Goal: Task Accomplishment & Management: Complete application form

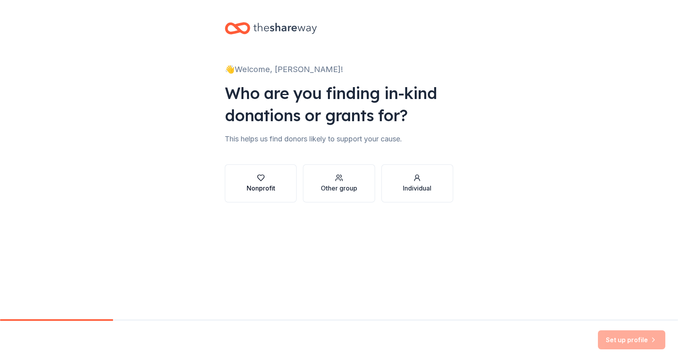
scroll to position [0, 0]
click at [264, 186] on div "Nonprofit" at bounding box center [261, 189] width 29 height 10
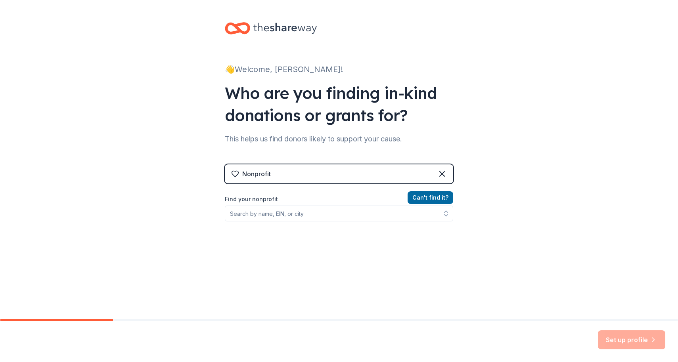
scroll to position [0, 0]
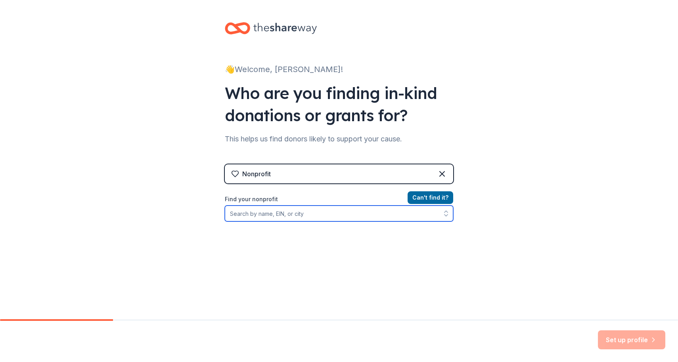
click at [290, 215] on input "Find your nonprofit" at bounding box center [339, 214] width 228 height 16
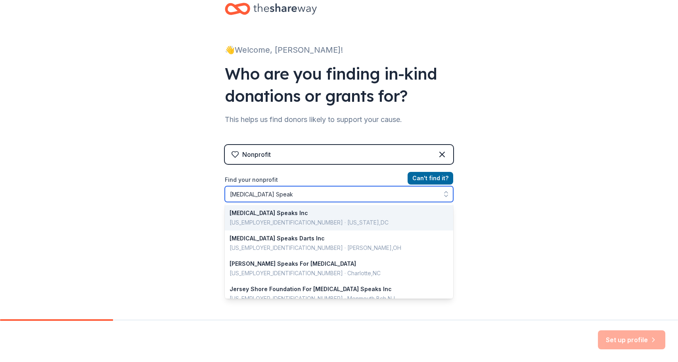
type input "[MEDICAL_DATA] Speaks"
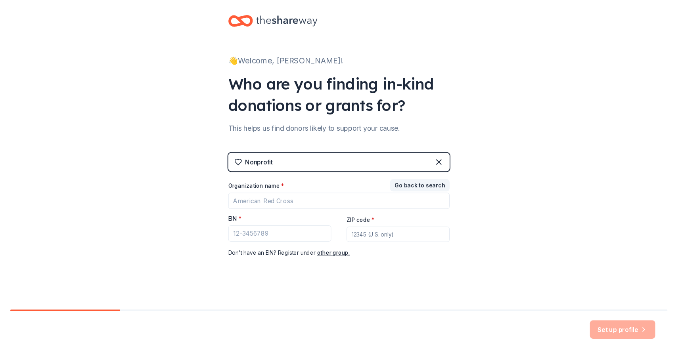
scroll to position [6, 0]
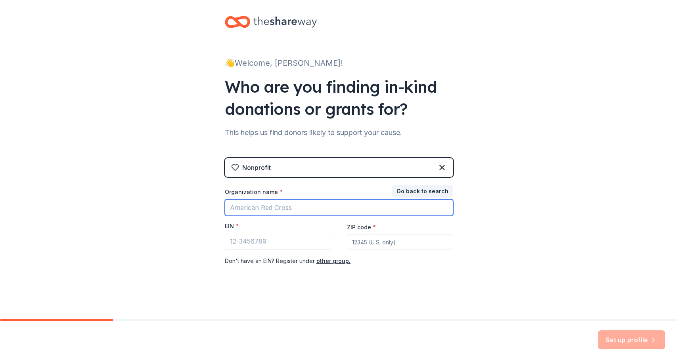
click at [278, 212] on input "Organization name *" at bounding box center [339, 207] width 228 height 17
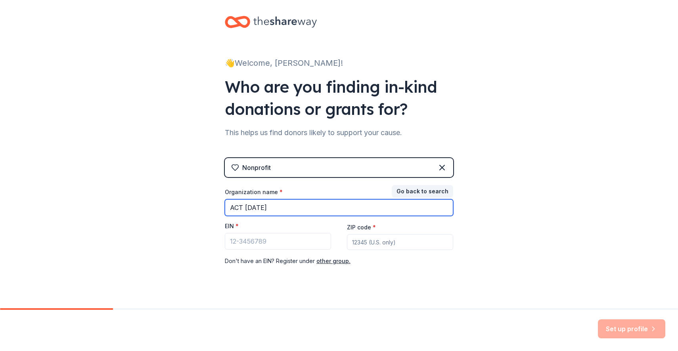
type input "ACT [DATE]"
click at [446, 210] on input "ACT [DATE]" at bounding box center [339, 207] width 228 height 17
click at [442, 207] on input "ACT [DATE]" at bounding box center [339, 207] width 228 height 17
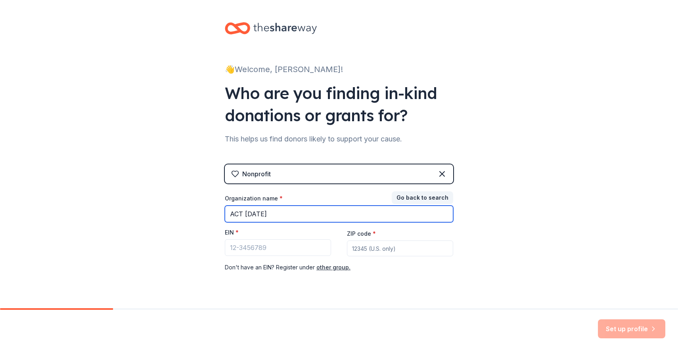
scroll to position [0, 0]
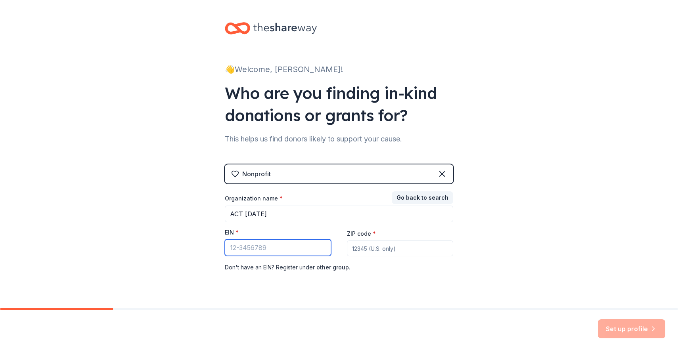
click at [259, 249] on input "EIN *" at bounding box center [278, 247] width 106 height 17
type input "[US_EMPLOYER_IDENTIFICATION_NUMBER]"
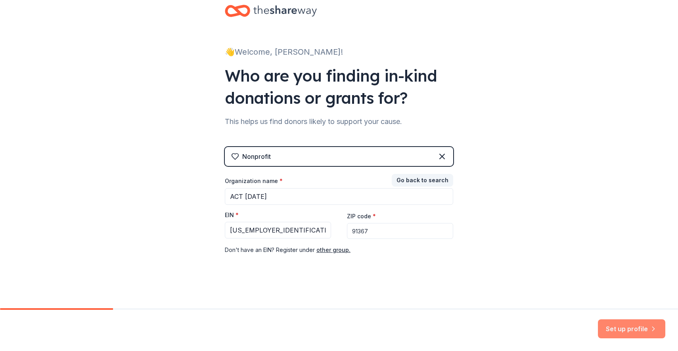
type input "91367"
click at [621, 329] on button "Set up profile" at bounding box center [631, 329] width 67 height 19
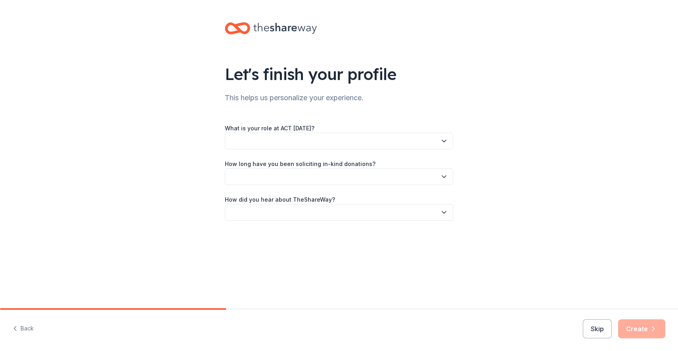
click at [358, 142] on button "button" at bounding box center [339, 141] width 228 height 17
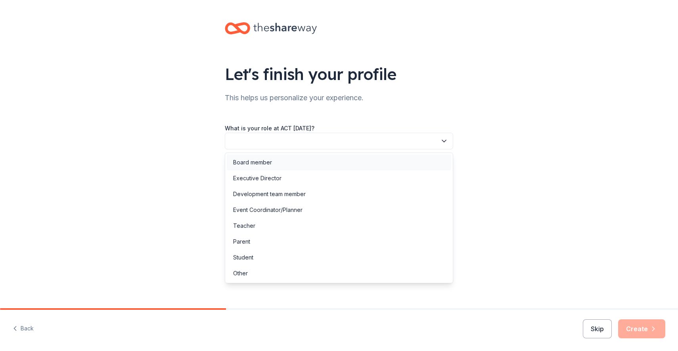
click at [262, 168] on div "Board member" at bounding box center [339, 163] width 224 height 16
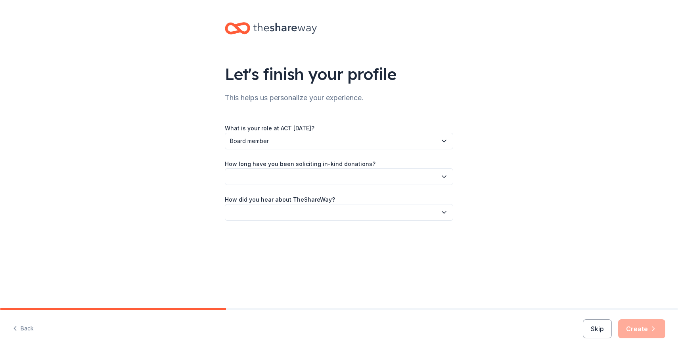
click at [283, 176] on button "button" at bounding box center [339, 176] width 228 height 17
click at [248, 234] on div "2 to 5 years" at bounding box center [248, 230] width 31 height 10
click at [316, 216] on button "button" at bounding box center [339, 212] width 228 height 17
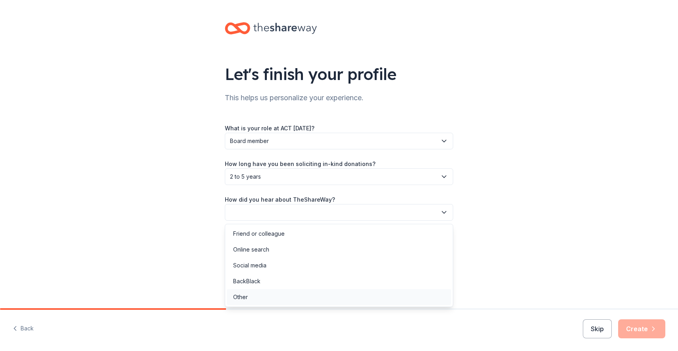
click at [243, 299] on div "Other" at bounding box center [240, 298] width 15 height 10
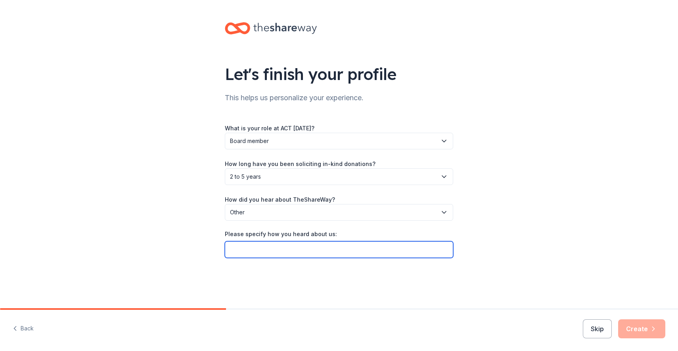
click at [265, 252] on input "Please specify how you heard about us:" at bounding box center [339, 249] width 228 height 17
type input "w"
type input "u"
type input "found your site last year"
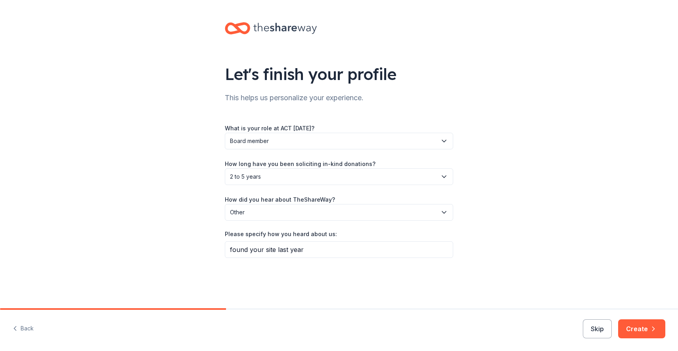
click at [647, 328] on button "Create" at bounding box center [641, 329] width 47 height 19
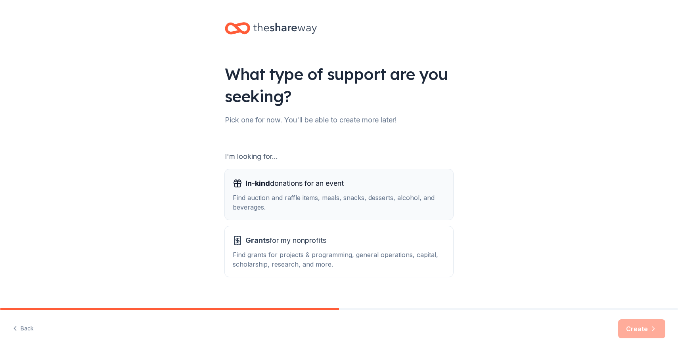
click at [281, 195] on div "Find auction and raffle items, meals, snacks, desserts, alcohol, and beverages." at bounding box center [339, 202] width 213 height 19
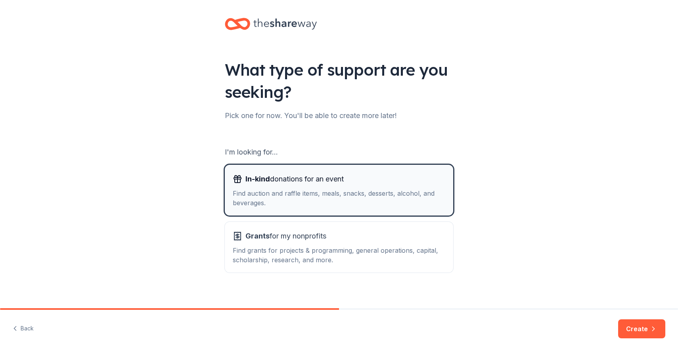
scroll to position [6, 0]
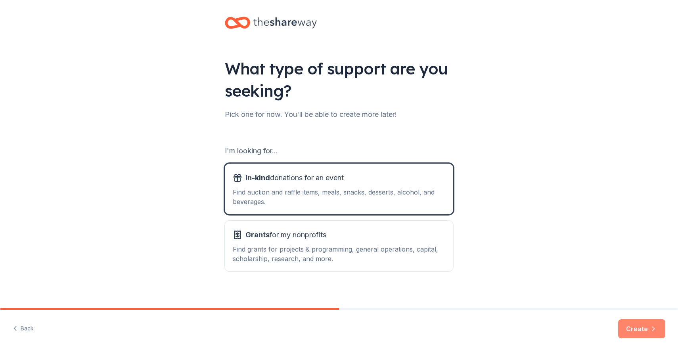
click at [636, 332] on button "Create" at bounding box center [641, 329] width 47 height 19
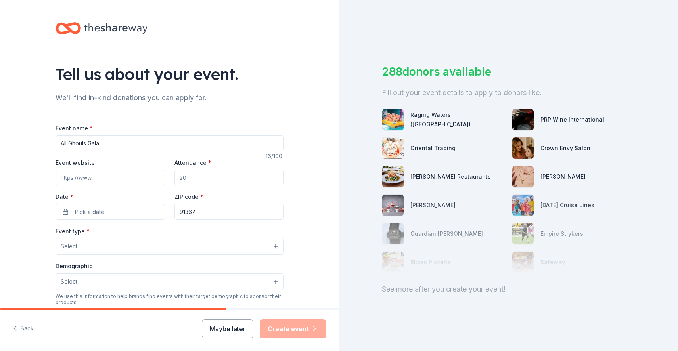
type input "All Ghouls Gala"
click at [100, 181] on input "Event website" at bounding box center [110, 178] width 109 height 16
click at [201, 176] on input "Attendance *" at bounding box center [228, 178] width 109 height 16
drag, startPoint x: 198, startPoint y: 176, endPoint x: 176, endPoint y: 176, distance: 22.6
click at [176, 176] on input "Attendance *" at bounding box center [228, 178] width 109 height 16
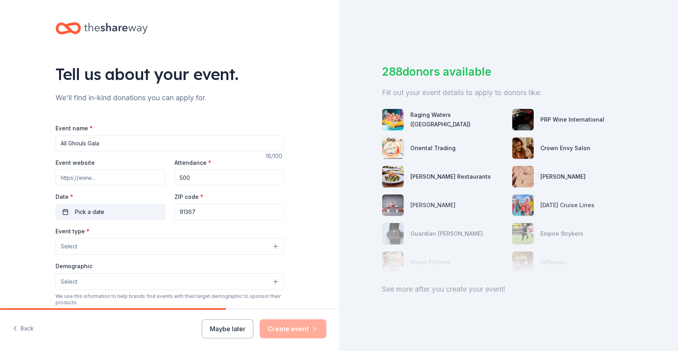
type input "500"
click at [121, 214] on button "Pick a date" at bounding box center [110, 212] width 109 height 16
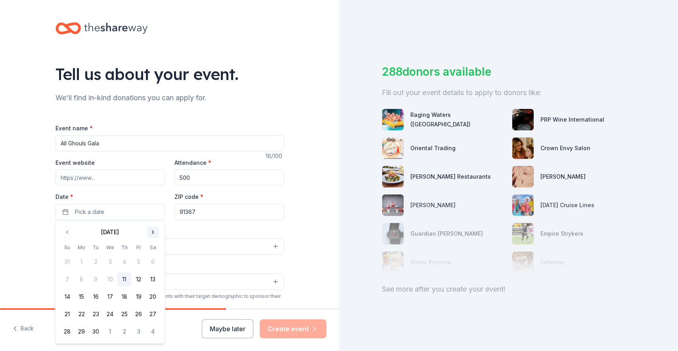
drag, startPoint x: 157, startPoint y: 234, endPoint x: 152, endPoint y: 237, distance: 5.6
click at [157, 234] on button "Go to next month" at bounding box center [152, 232] width 11 height 11
click at [153, 315] on button "25" at bounding box center [153, 314] width 14 height 14
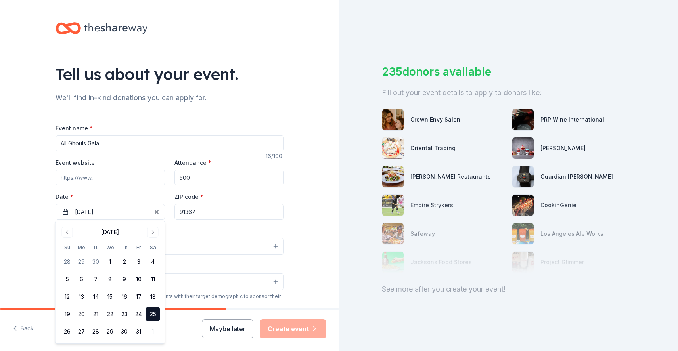
click at [219, 253] on button "Select" at bounding box center [170, 246] width 228 height 17
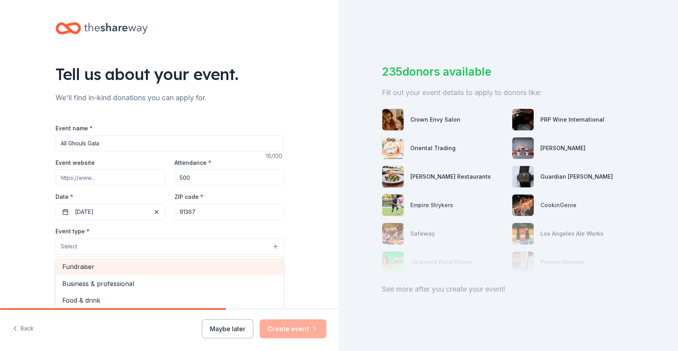
click at [99, 272] on div "Fundraiser" at bounding box center [170, 266] width 228 height 17
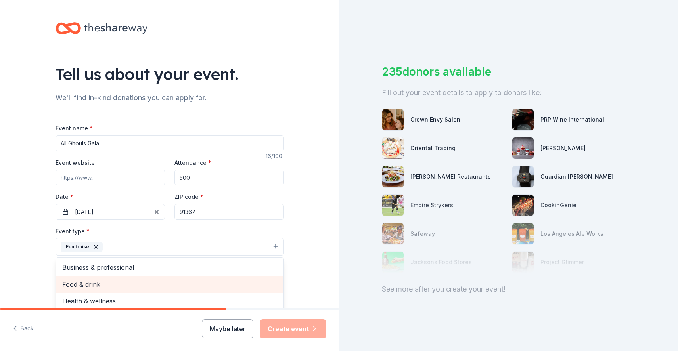
click at [113, 288] on span "Food & drink" at bounding box center [169, 285] width 215 height 10
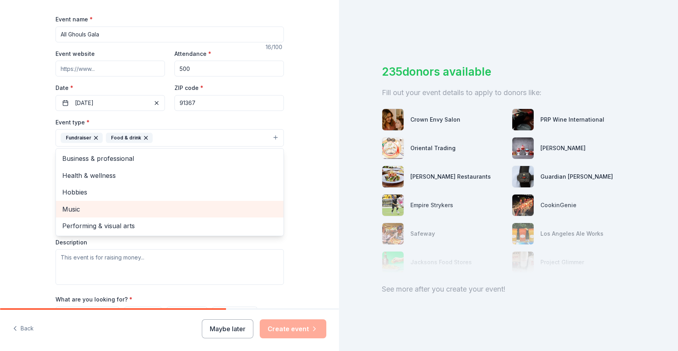
scroll to position [114, 0]
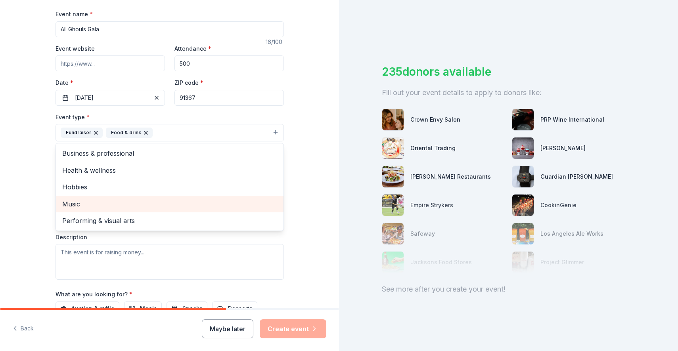
click at [78, 203] on span "Music" at bounding box center [169, 204] width 215 height 10
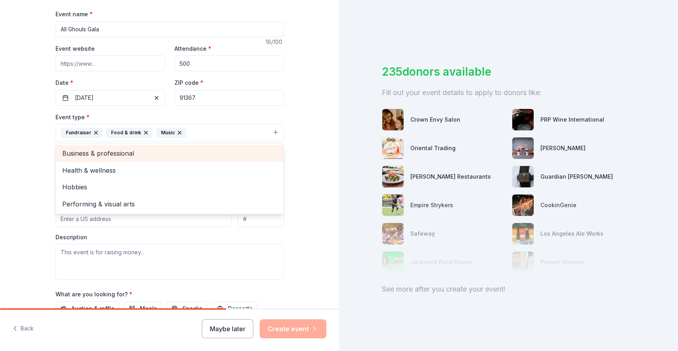
click at [118, 152] on span "Business & professional" at bounding box center [169, 153] width 215 height 10
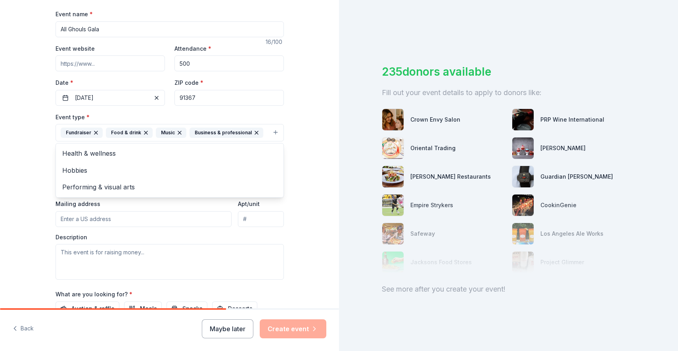
click at [311, 212] on div "Tell us about your event. We'll find in-kind donations you can apply for. Event…" at bounding box center [169, 150] width 339 height 528
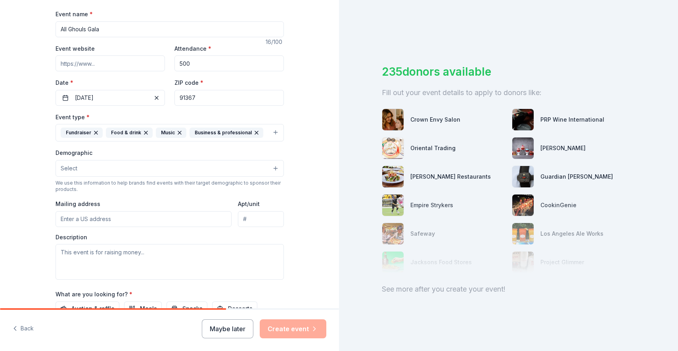
click at [102, 171] on button "Select" at bounding box center [170, 168] width 228 height 17
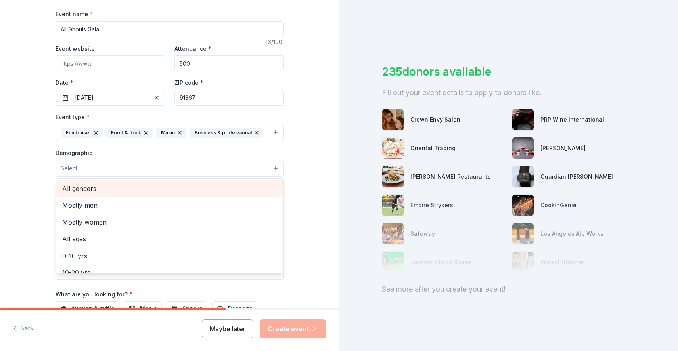
click at [85, 190] on span "All genders" at bounding box center [169, 189] width 215 height 10
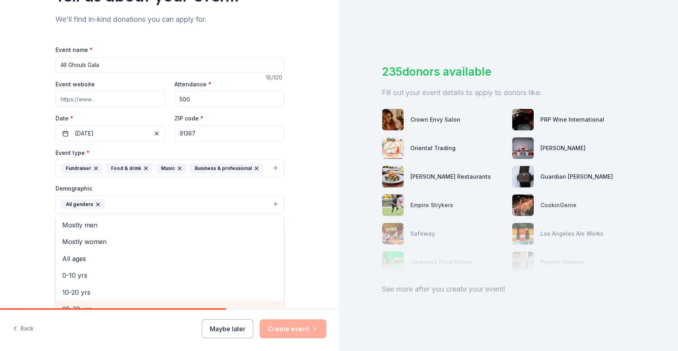
scroll to position [7, 0]
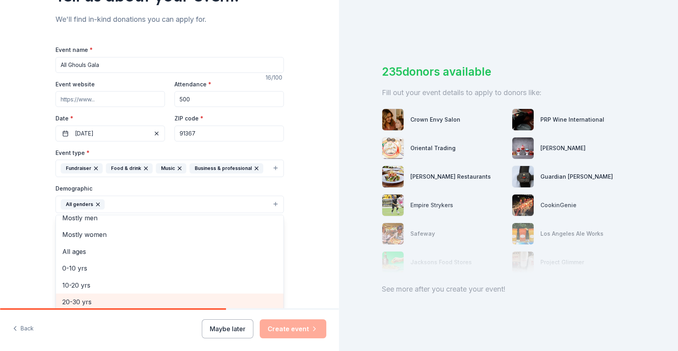
click at [93, 301] on div "20-30 yrs" at bounding box center [170, 302] width 228 height 17
click at [96, 303] on span "30-40 yrs" at bounding box center [169, 302] width 215 height 10
click at [94, 301] on span "40-50 yrs" at bounding box center [169, 302] width 215 height 10
click at [94, 301] on span "50-60 yrs" at bounding box center [169, 302] width 215 height 10
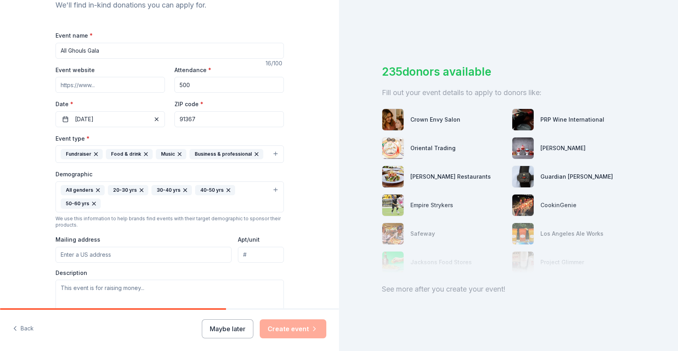
scroll to position [94, 0]
click at [140, 190] on icon "button" at bounding box center [141, 189] width 6 height 6
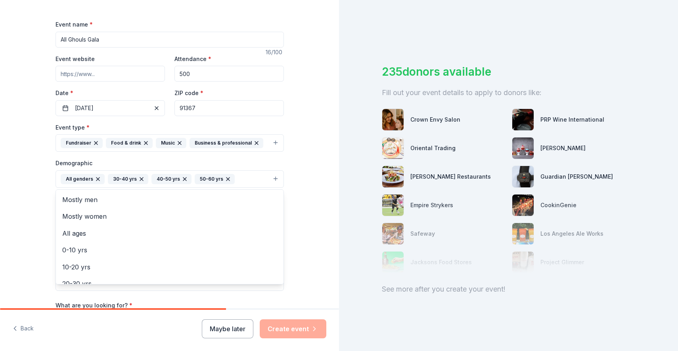
scroll to position [103, 0]
click at [252, 177] on button "All genders 30-40 yrs 40-50 yrs 50-60 yrs" at bounding box center [170, 178] width 228 height 17
click at [226, 178] on icon "button" at bounding box center [228, 180] width 6 height 6
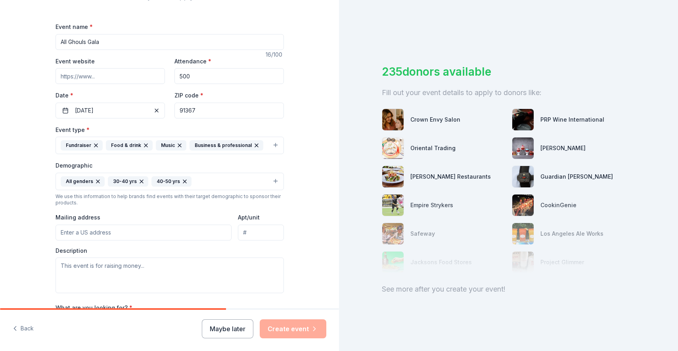
scroll to position [100, 0]
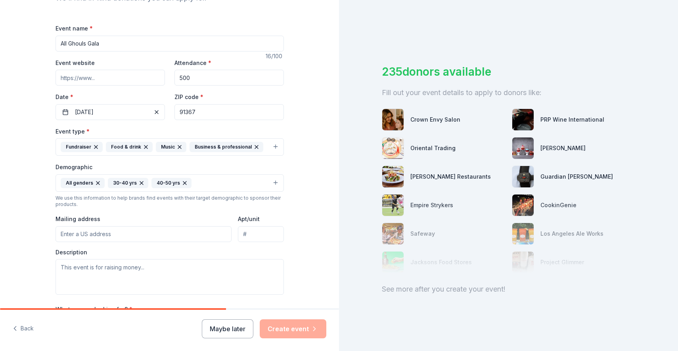
click at [185, 180] on icon "button" at bounding box center [185, 183] width 6 height 6
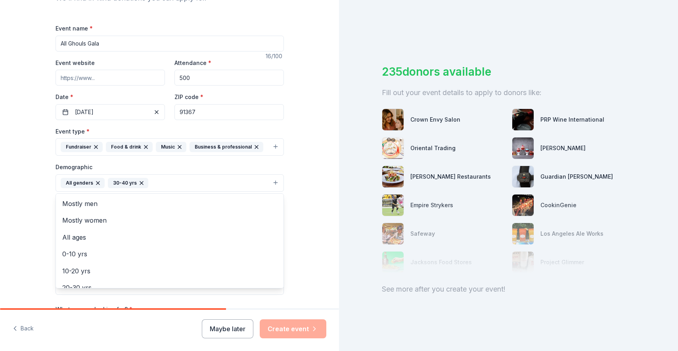
click at [141, 183] on icon "button" at bounding box center [141, 183] width 6 height 6
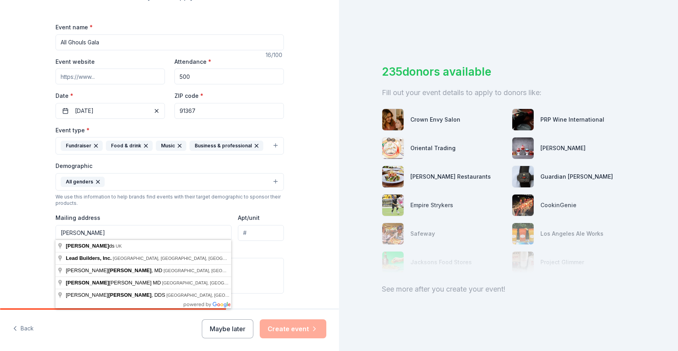
scroll to position [0, 0]
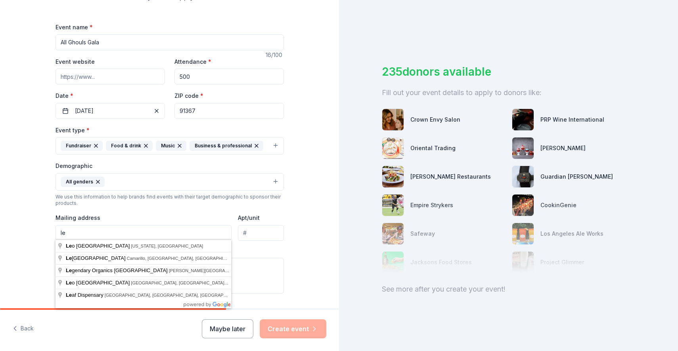
type input "l"
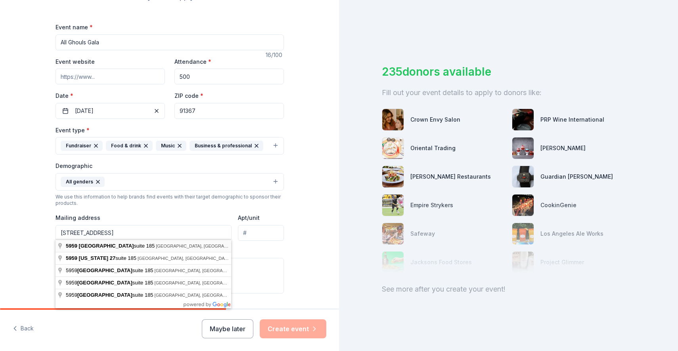
type input "5959 Topanga Canyon Boulevard, Los Angeles, CA, 91367"
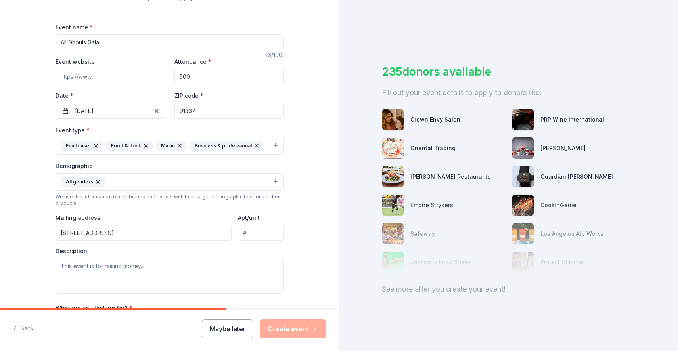
scroll to position [95, 0]
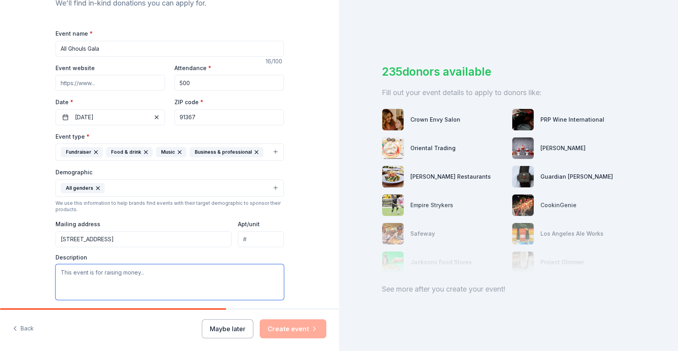
click at [91, 279] on textarea at bounding box center [170, 282] width 228 height 36
drag, startPoint x: 104, startPoint y: 272, endPoint x: 117, endPoint y: 279, distance: 14.7
click at [117, 279] on textarea "All Ghouls Gala is a fundraising event to help people with autism spectrum diso…" at bounding box center [170, 282] width 228 height 36
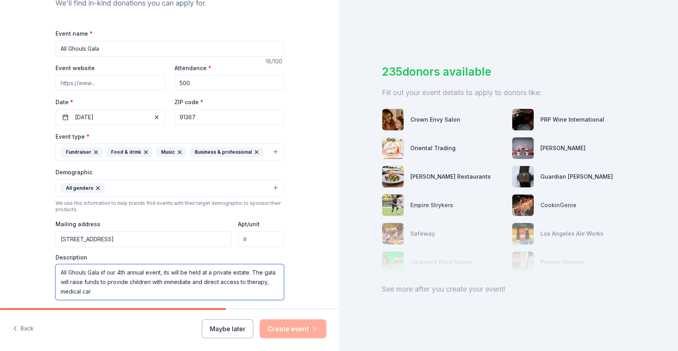
click at [124, 289] on textarea "All Ghouls Gala iif our 4th annual event, its will be held at a private estate.…" at bounding box center [170, 282] width 228 height 36
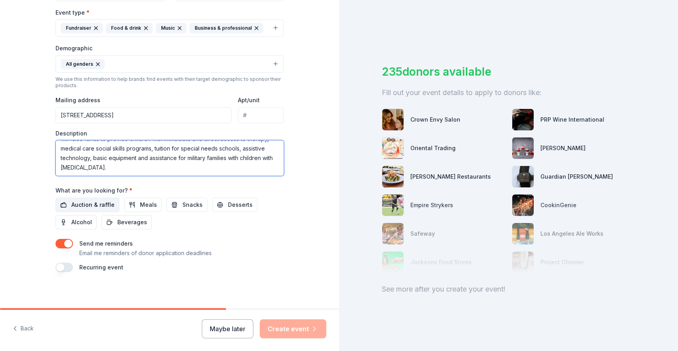
scroll to position [0, 0]
type textarea "All Ghouls Gala iif our 4th annual event, its will be held at a private estate.…"
click at [98, 206] on span "Auction & raffle" at bounding box center [92, 205] width 43 height 10
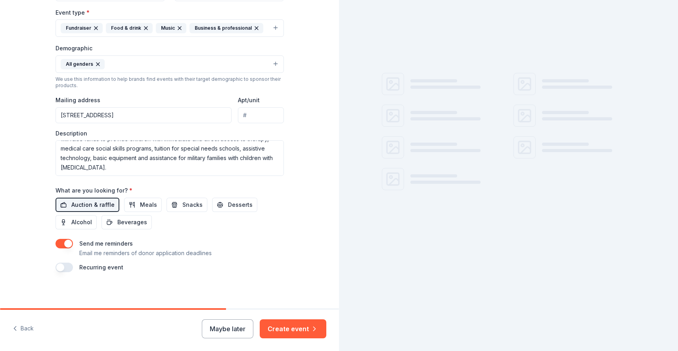
scroll to position [0, 0]
click at [140, 205] on span "Meals" at bounding box center [148, 205] width 17 height 10
click at [183, 207] on span "Snacks" at bounding box center [192, 205] width 20 height 10
drag, startPoint x: 230, startPoint y: 204, endPoint x: 190, endPoint y: 204, distance: 39.6
click at [230, 204] on span "Desserts" at bounding box center [240, 205] width 25 height 10
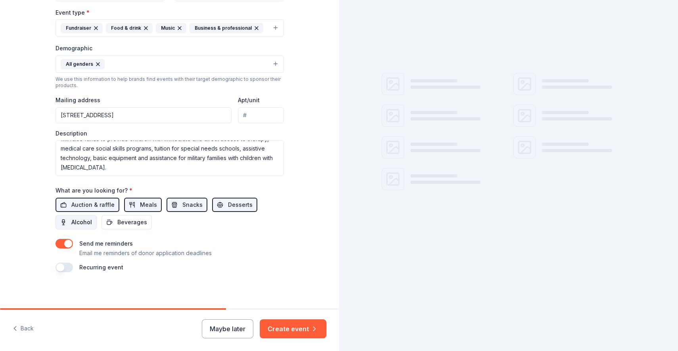
click at [76, 225] on button "Alcohol" at bounding box center [76, 222] width 41 height 14
click at [134, 225] on span "Beverages" at bounding box center [132, 223] width 30 height 10
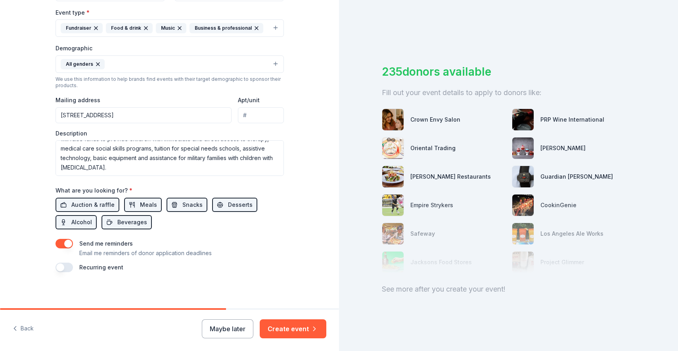
click at [292, 332] on button "Create event" at bounding box center [293, 329] width 67 height 19
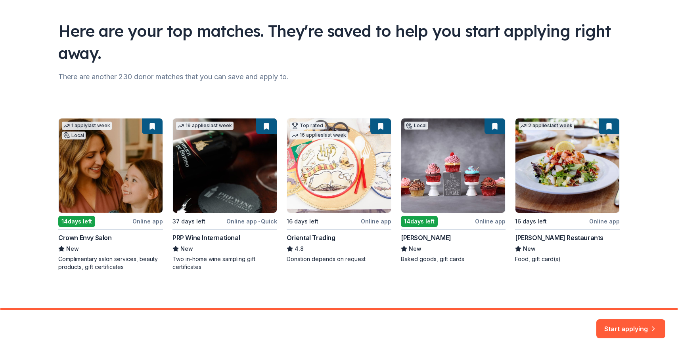
scroll to position [44, 0]
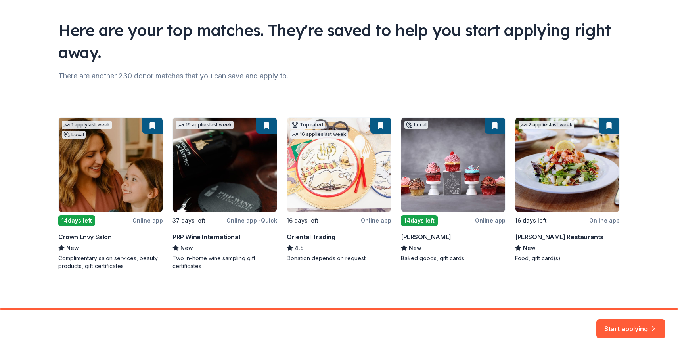
click at [96, 192] on div "1 apply last week Local 14 days left Online app Crown Envy Salon New Compliment…" at bounding box center [338, 193] width 561 height 153
click at [609, 323] on button "Start applying" at bounding box center [630, 324] width 69 height 19
click at [637, 329] on div "Start applying" at bounding box center [630, 329] width 69 height 19
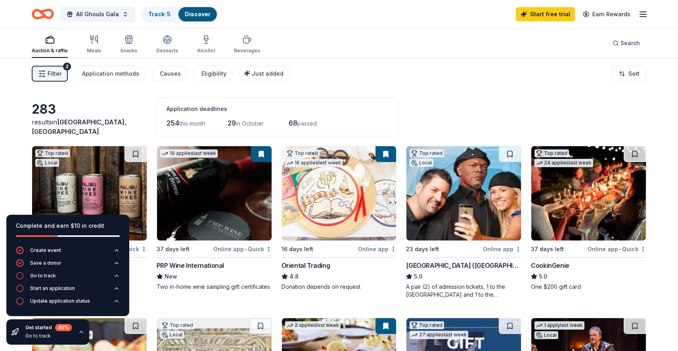
click at [107, 180] on img at bounding box center [89, 193] width 115 height 94
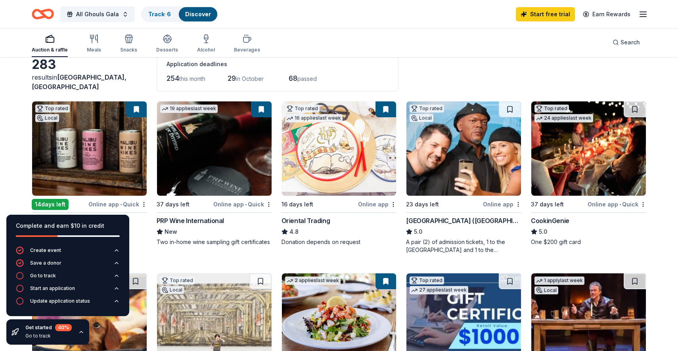
scroll to position [48, 0]
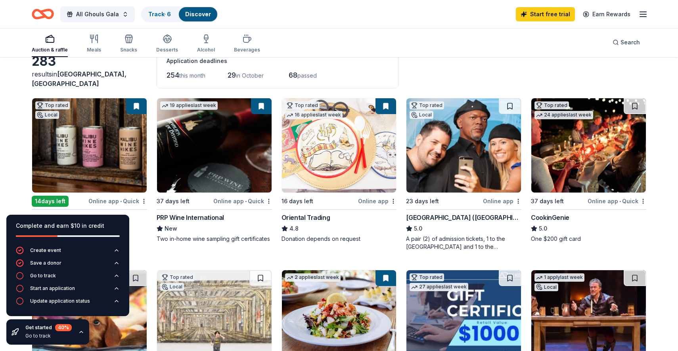
click at [190, 169] on img at bounding box center [214, 145] width 115 height 94
click at [487, 163] on img at bounding box center [463, 145] width 115 height 94
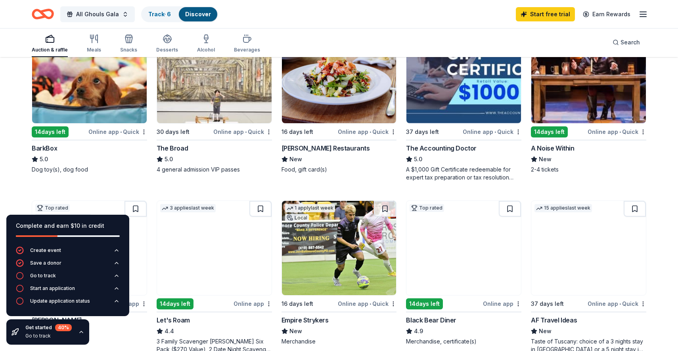
scroll to position [295, 0]
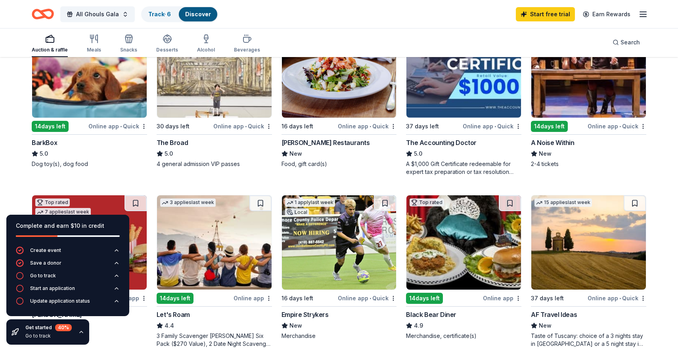
click at [196, 93] on img at bounding box center [214, 70] width 115 height 94
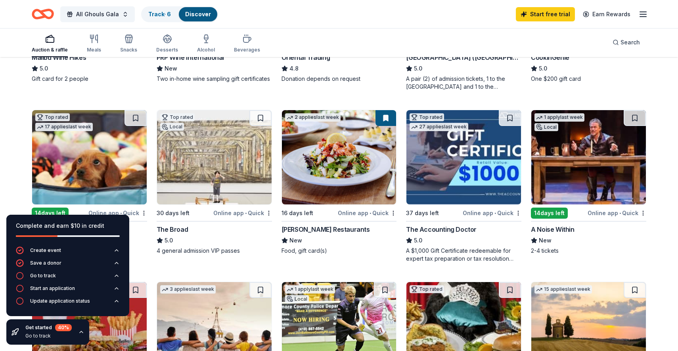
scroll to position [210, 0]
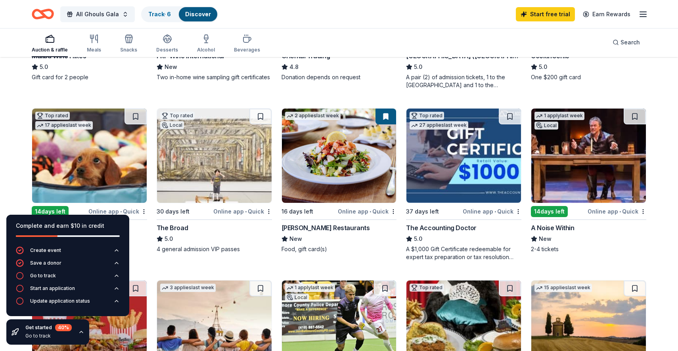
click at [107, 147] on img at bounding box center [89, 156] width 115 height 94
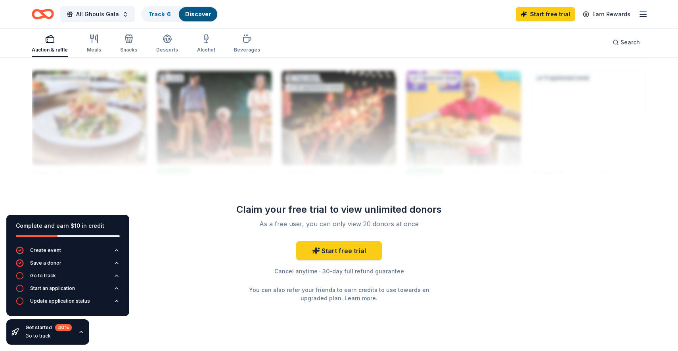
scroll to position [785, 0]
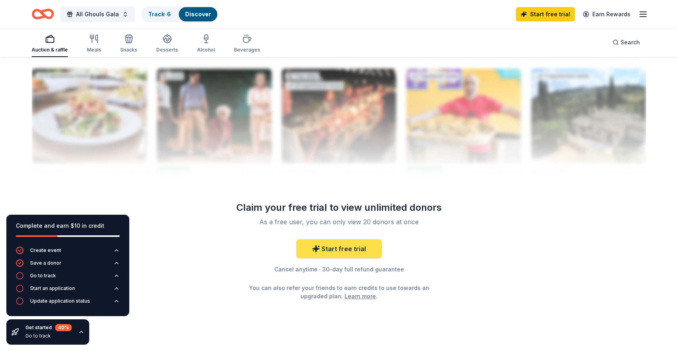
click at [331, 255] on link "Start free trial" at bounding box center [339, 248] width 86 height 19
click at [344, 249] on link "Start free trial" at bounding box center [339, 248] width 86 height 19
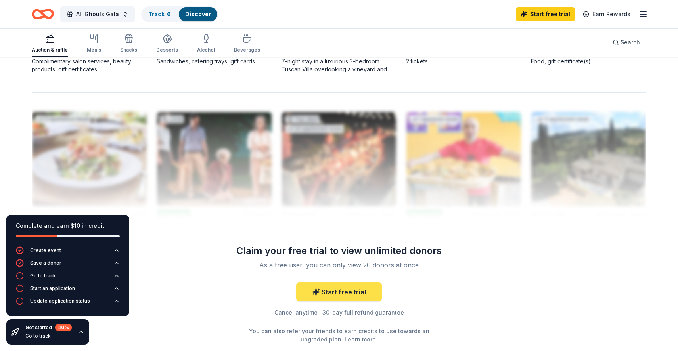
scroll to position [725, 0]
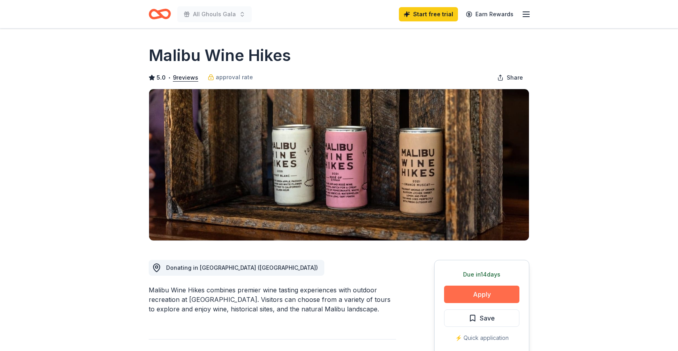
click at [501, 292] on button "Apply" at bounding box center [481, 294] width 75 height 17
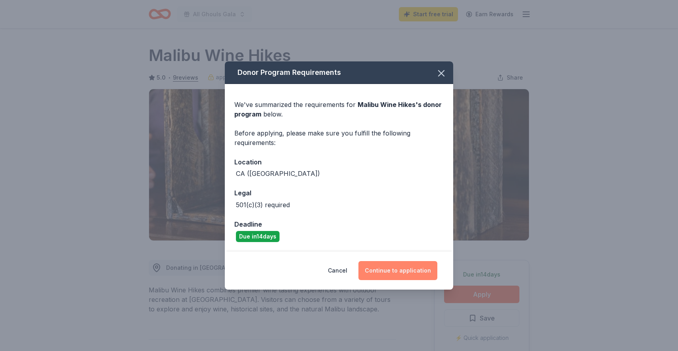
click at [401, 272] on button "Continue to application" at bounding box center [397, 270] width 79 height 19
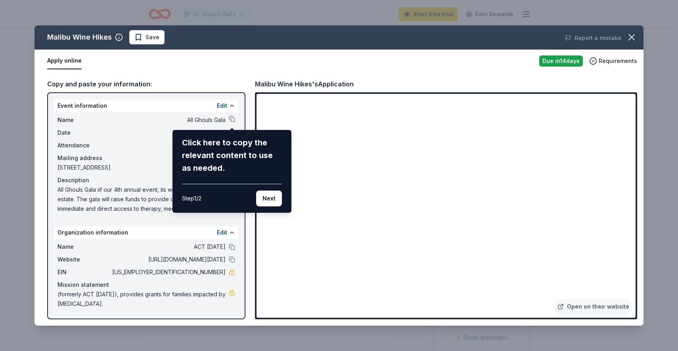
click at [206, 180] on div "Click here to copy the relevant content to use as needed. Step 1 / 2 Next" at bounding box center [232, 171] width 100 height 70
click at [265, 198] on button "Next" at bounding box center [269, 199] width 26 height 16
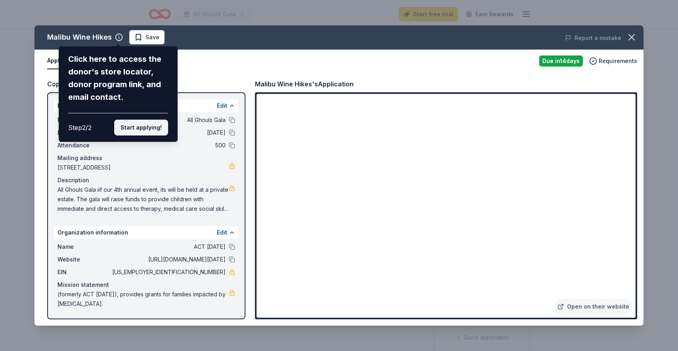
click at [145, 120] on button "Start applying!" at bounding box center [141, 128] width 54 height 16
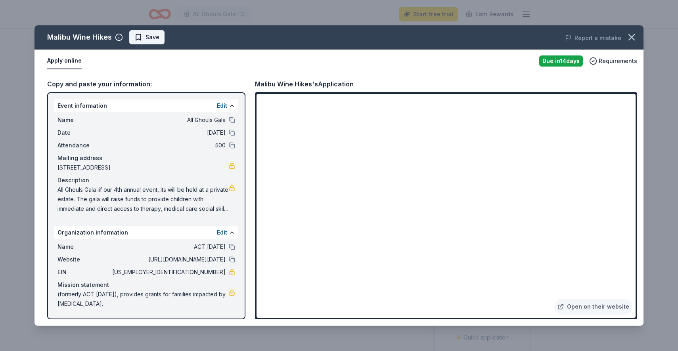
click at [155, 38] on span "Save" at bounding box center [153, 38] width 14 height 10
click at [632, 40] on icon "button" at bounding box center [631, 37] width 11 height 11
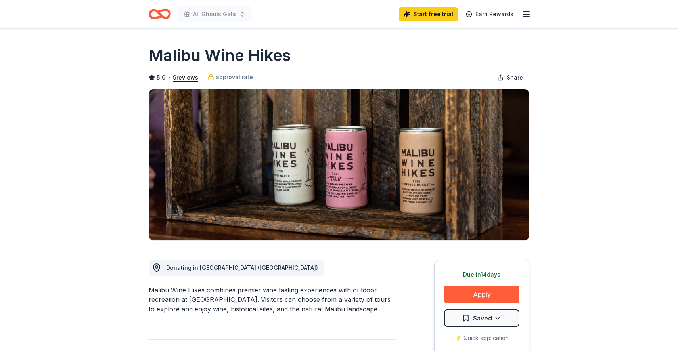
scroll to position [0, 0]
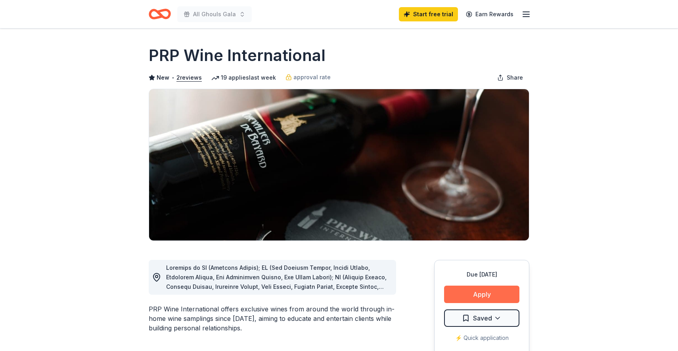
click at [486, 298] on button "Apply" at bounding box center [481, 294] width 75 height 17
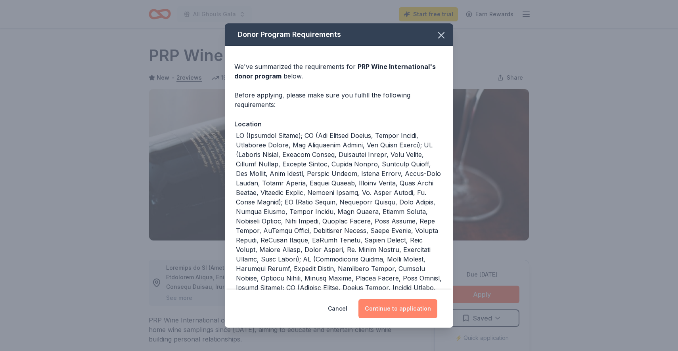
click at [406, 310] on button "Continue to application" at bounding box center [397, 308] width 79 height 19
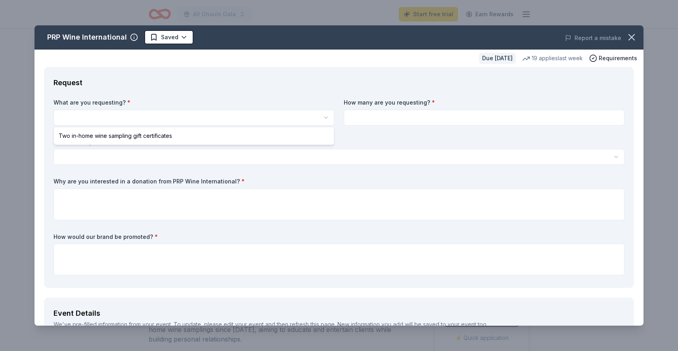
click at [117, 115] on html "All Ghouls Gala Start free trial Earn Rewards Due in 37 days Share PRP Wine Int…" at bounding box center [339, 175] width 678 height 351
select select "Two in-home wine sampling gift certificates"
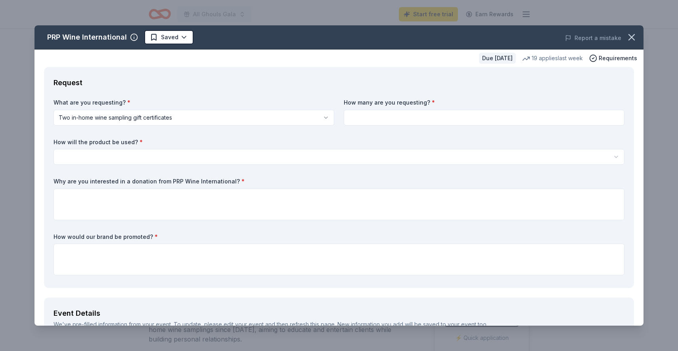
click at [375, 119] on input at bounding box center [484, 118] width 281 height 16
type input "4"
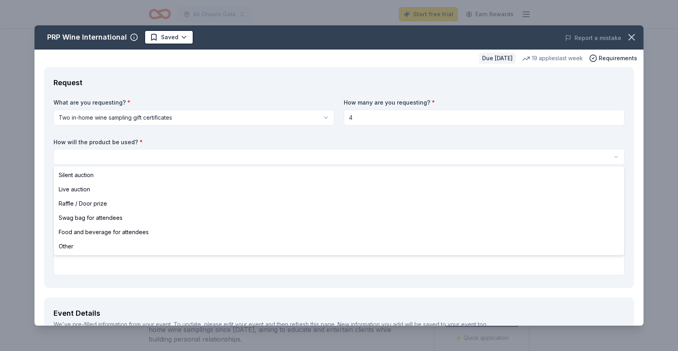
click at [123, 160] on html "All Ghouls Gala Start free trial Earn Rewards Due in 37 days Share PRP Wine Int…" at bounding box center [339, 175] width 678 height 351
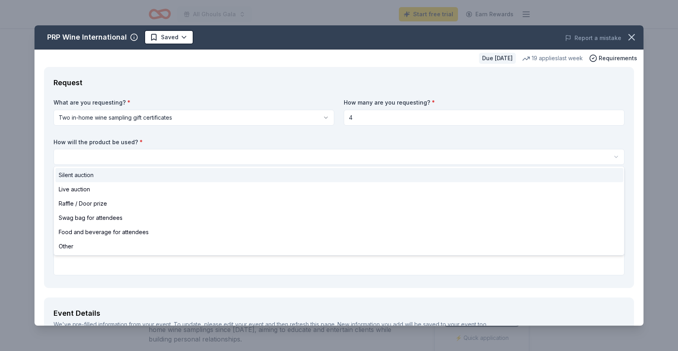
select select "silentAuction"
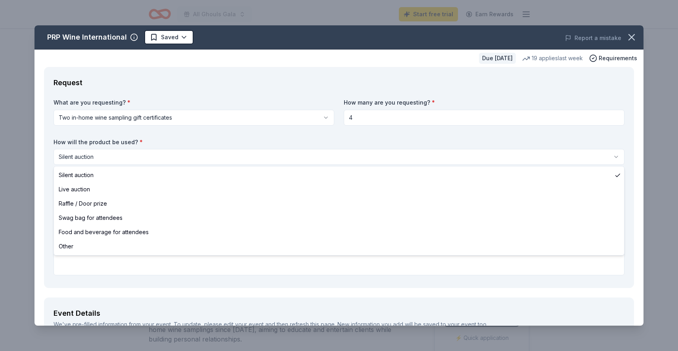
click at [102, 159] on html "All Ghouls Gala Start free trial Earn Rewards Due in 37 days Share PRP Wine Int…" at bounding box center [339, 175] width 678 height 351
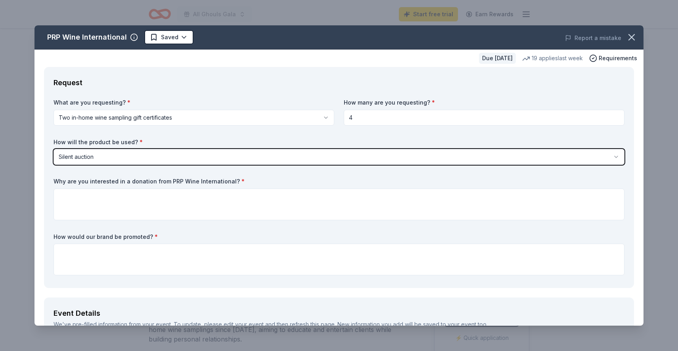
click at [118, 160] on html "All Ghouls Gala Start free trial Earn Rewards Due in 37 days Share PRP Wine Int…" at bounding box center [339, 175] width 678 height 351
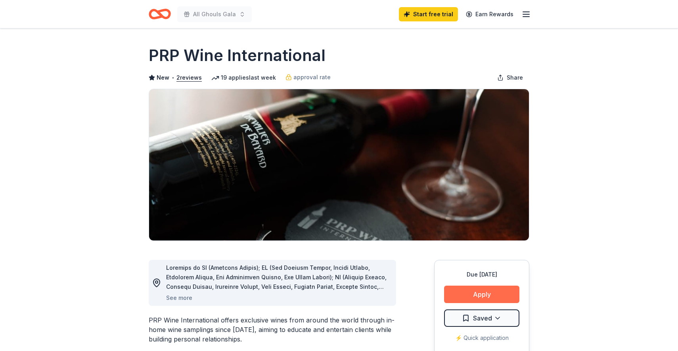
click at [481, 300] on button "Apply" at bounding box center [481, 294] width 75 height 17
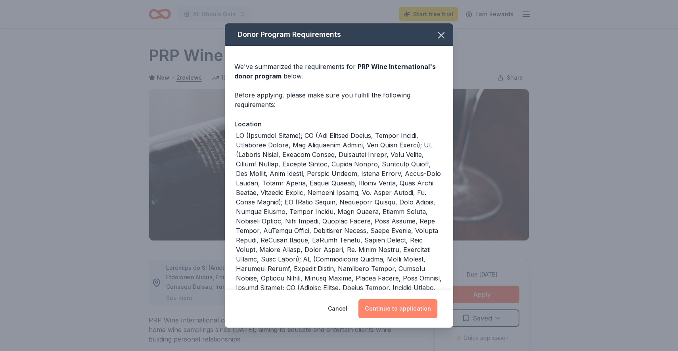
click at [402, 312] on button "Continue to application" at bounding box center [397, 308] width 79 height 19
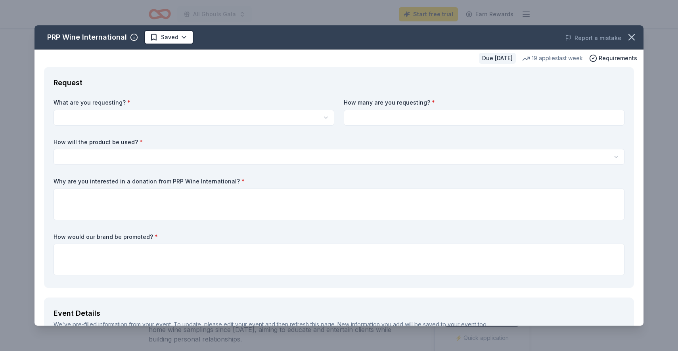
click at [99, 119] on html "All Ghouls Gala Start free trial Earn Rewards Due in 37 days Share PRP Wine Int…" at bounding box center [339, 175] width 678 height 351
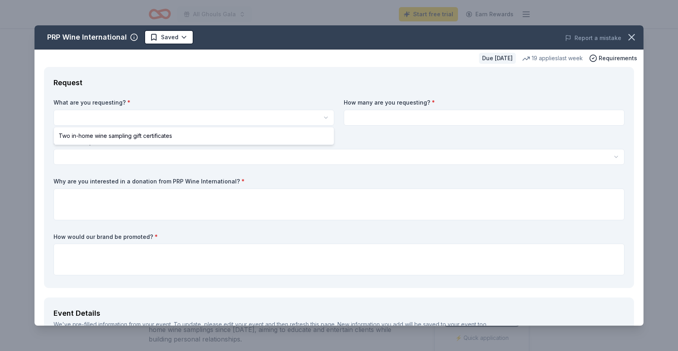
select select "Two in-home wine sampling gift certificates"
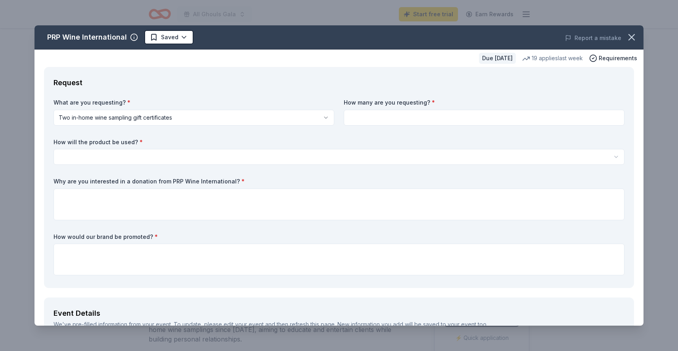
click at [365, 116] on input at bounding box center [484, 118] width 281 height 16
type input "4"
click at [153, 158] on html "All Ghouls Gala Start free trial Earn Rewards Due in 37 days Share PRP Wine Int…" at bounding box center [339, 175] width 678 height 351
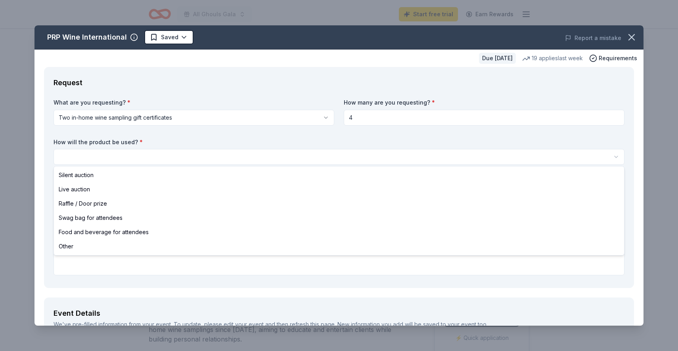
select select "silentAuction"
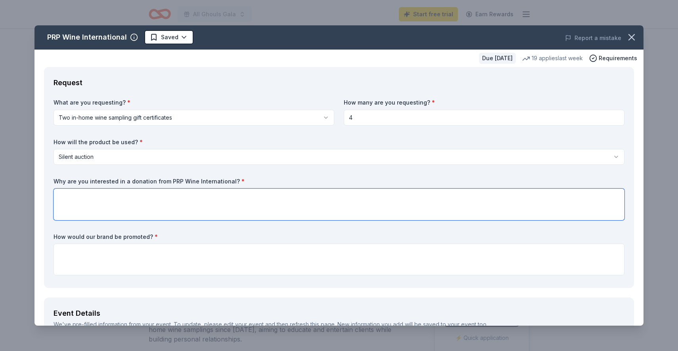
click at [87, 199] on textarea at bounding box center [339, 205] width 571 height 32
type textarea "Most people love wine."
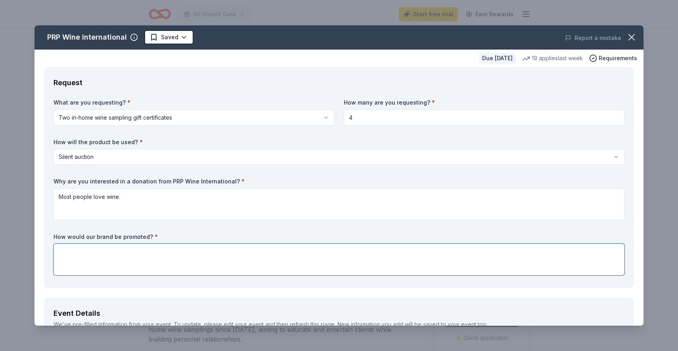
click at [155, 259] on textarea at bounding box center [339, 260] width 571 height 32
click at [303, 260] on textarea "Through our all ghouls gala 4th annual event to raise money for people with Aut…" at bounding box center [339, 260] width 571 height 32
click at [350, 254] on textarea "Through our all ghouls gala 4th annual event to raise money for people with Aut…" at bounding box center [339, 260] width 571 height 32
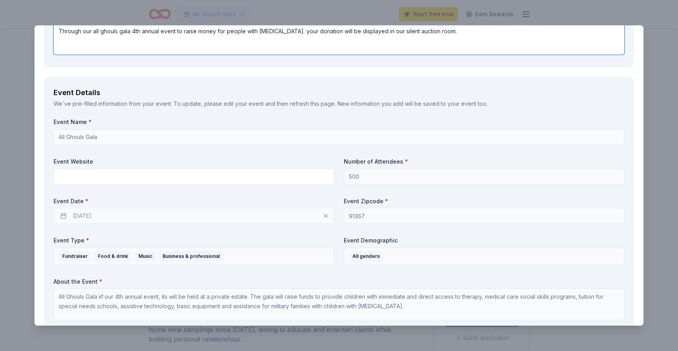
scroll to position [222, 0]
type textarea "Through our all ghouls gala 4th annual event to raise money for people with Aut…"
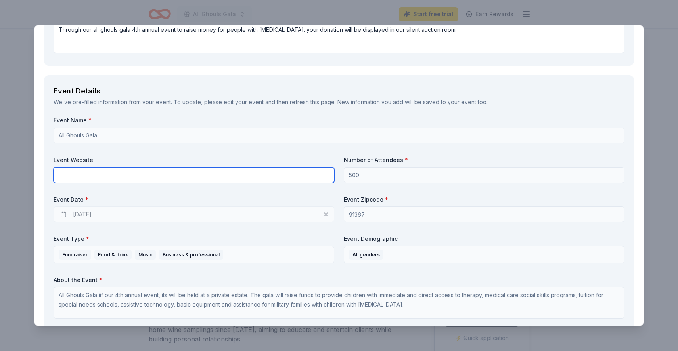
click at [124, 176] on input "text" at bounding box center [194, 175] width 281 height 16
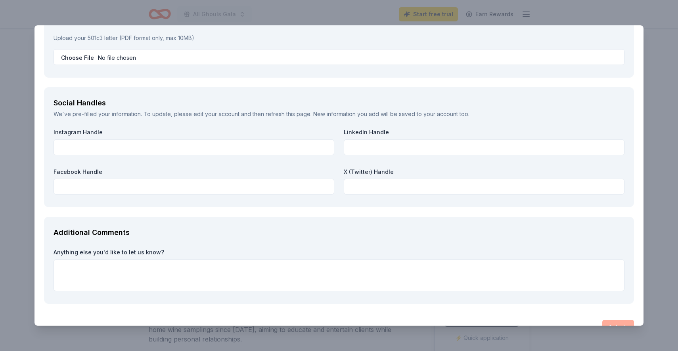
scroll to position [850, 0]
type input "Events@act-today.org"
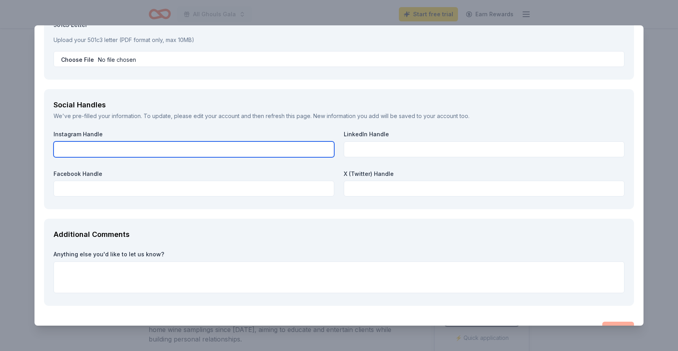
click at [88, 142] on input "text" at bounding box center [194, 150] width 281 height 16
type input "ACT Today"
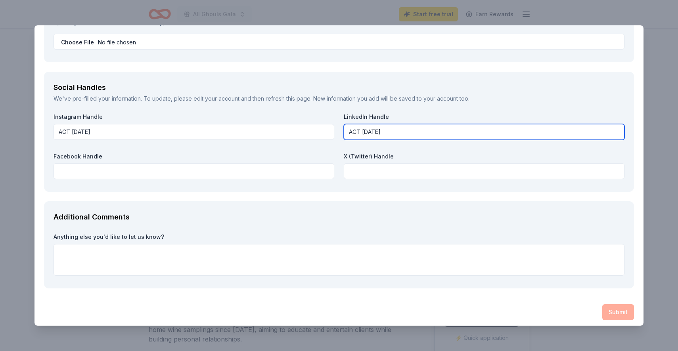
scroll to position [866, 0]
type input "ACT Today"
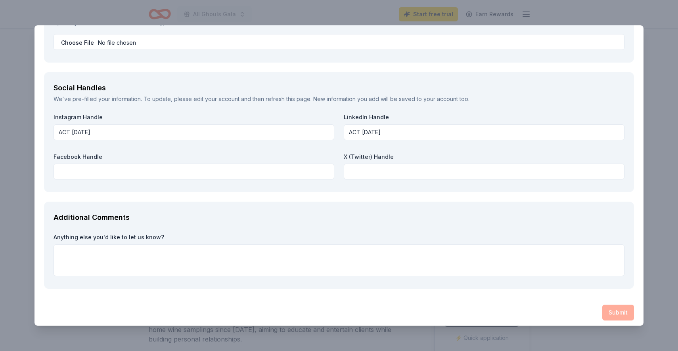
click at [616, 311] on div "Submit" at bounding box center [339, 313] width 590 height 16
click at [615, 307] on div "Submit" at bounding box center [339, 313] width 590 height 16
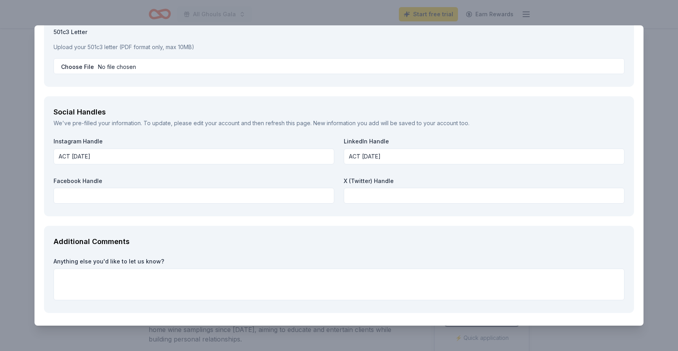
scroll to position [839, 0]
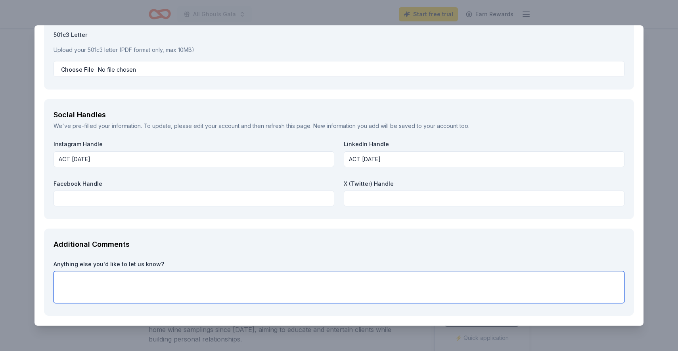
click at [120, 272] on textarea at bounding box center [339, 288] width 571 height 32
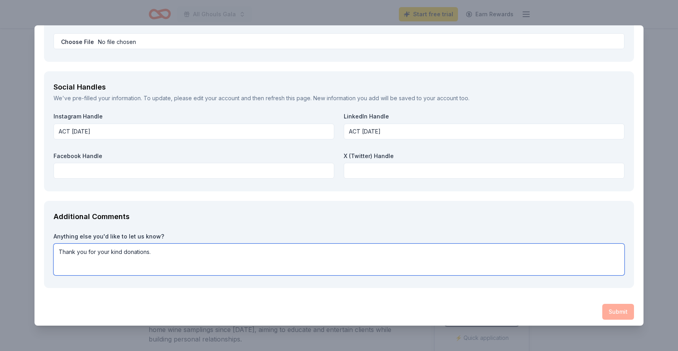
scroll to position [866, 0]
type textarea "Thank you for your kind donations."
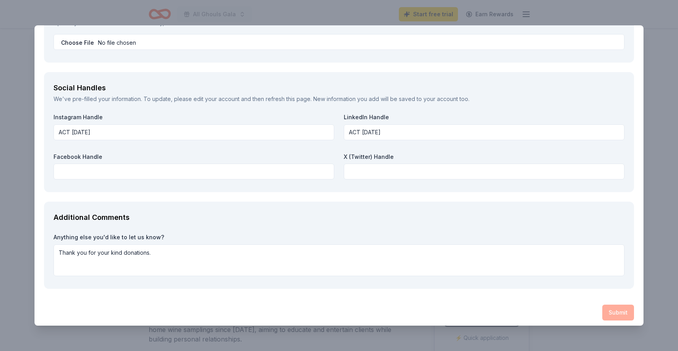
click at [618, 306] on div "Submit" at bounding box center [339, 313] width 590 height 16
drag, startPoint x: 618, startPoint y: 306, endPoint x: 612, endPoint y: 305, distance: 6.2
click at [618, 306] on div "Submit" at bounding box center [339, 313] width 590 height 16
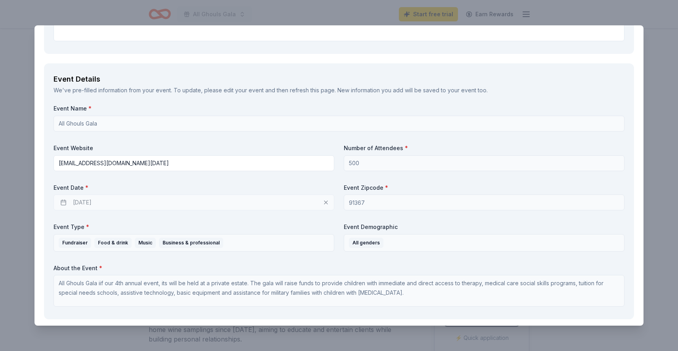
scroll to position [235, 0]
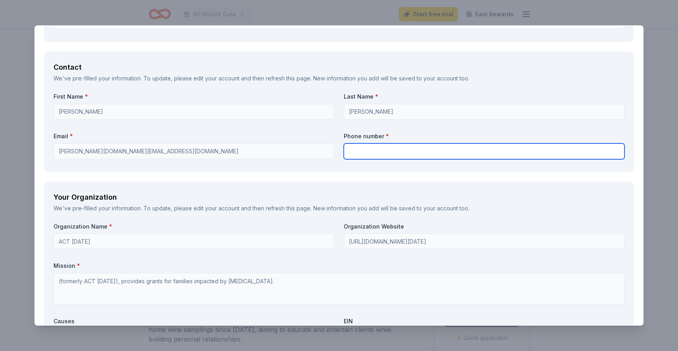
click at [466, 147] on input "text" at bounding box center [484, 152] width 281 height 16
type input "818"
type input "8186189333"
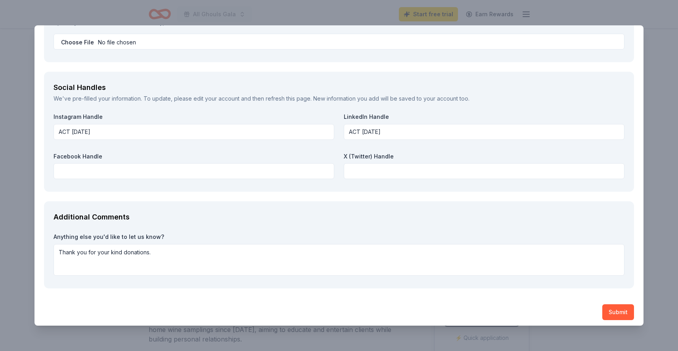
scroll to position [866, 0]
click at [624, 305] on button "Submit" at bounding box center [618, 313] width 32 height 16
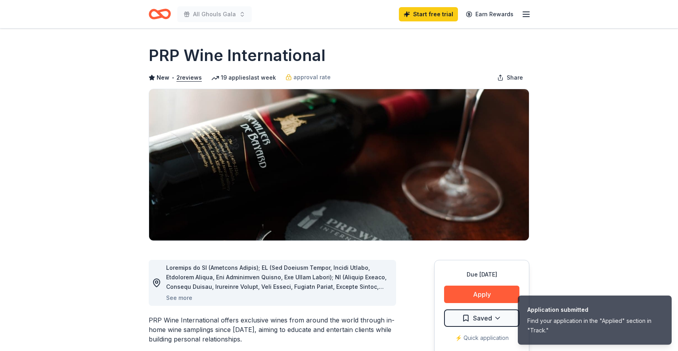
scroll to position [0, 0]
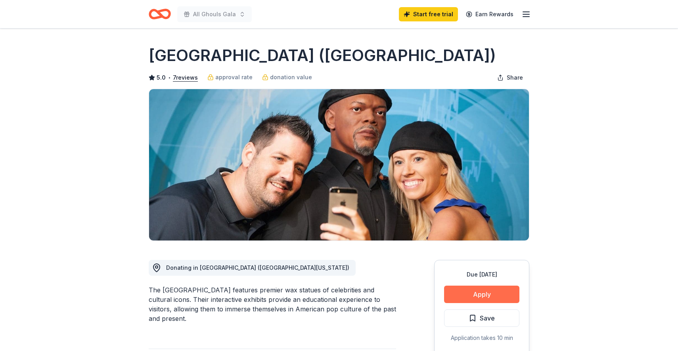
click at [468, 299] on button "Apply" at bounding box center [481, 294] width 75 height 17
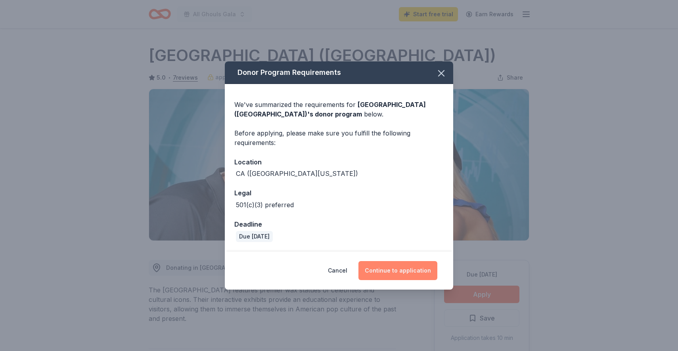
click at [385, 269] on button "Continue to application" at bounding box center [397, 270] width 79 height 19
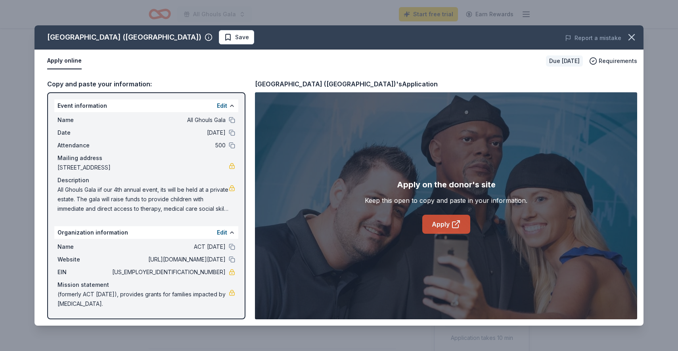
click at [424, 221] on link "Apply" at bounding box center [446, 224] width 48 height 19
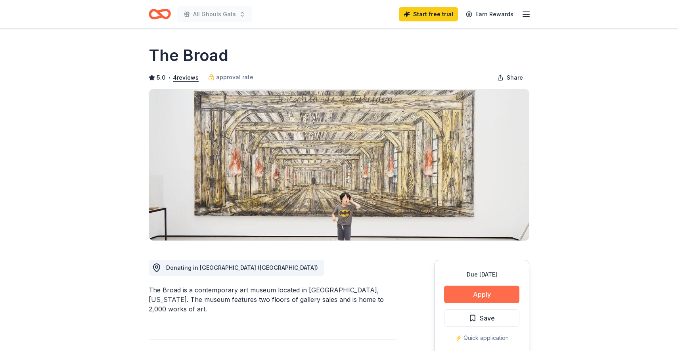
click at [485, 299] on button "Apply" at bounding box center [481, 294] width 75 height 17
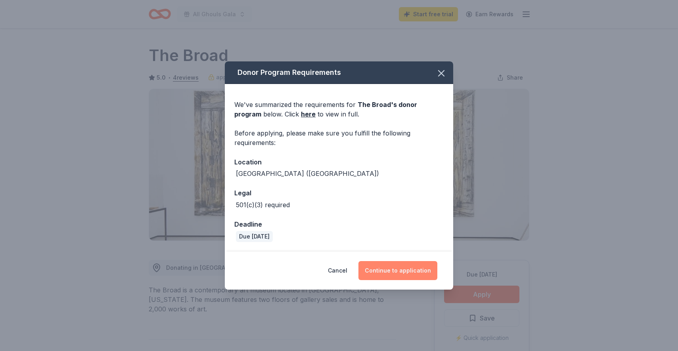
click at [424, 276] on button "Continue to application" at bounding box center [397, 270] width 79 height 19
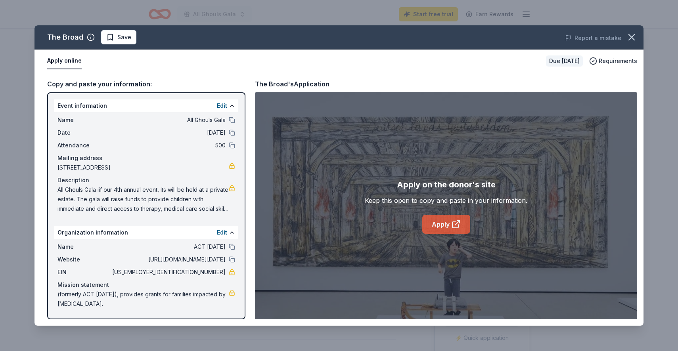
click at [428, 222] on link "Apply" at bounding box center [446, 224] width 48 height 19
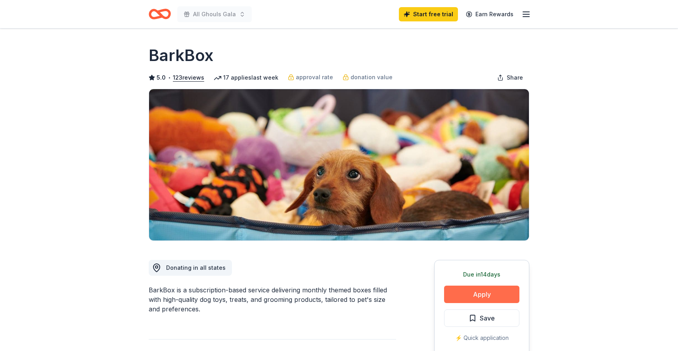
click at [485, 295] on button "Apply" at bounding box center [481, 294] width 75 height 17
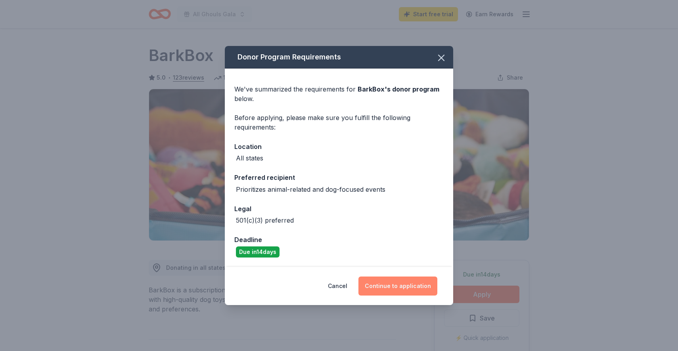
click at [414, 287] on button "Continue to application" at bounding box center [397, 286] width 79 height 19
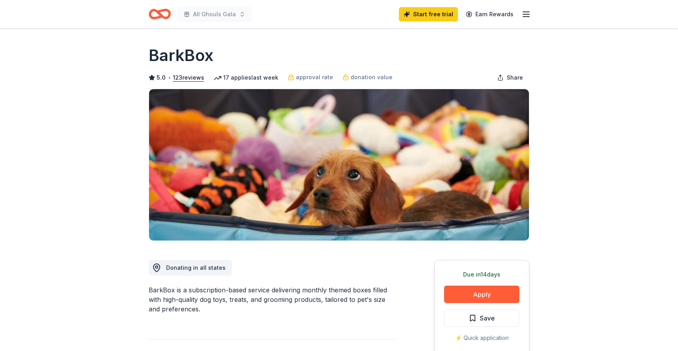
scroll to position [0, 0]
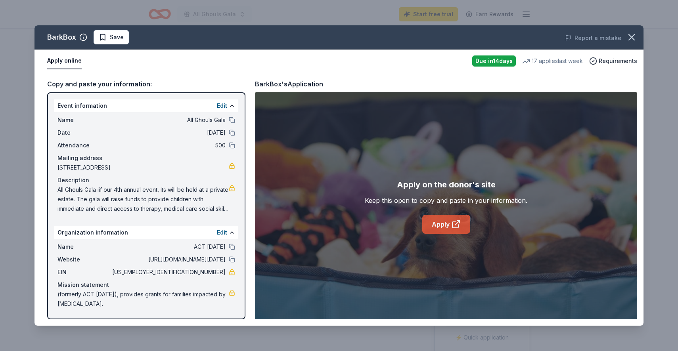
click at [442, 227] on link "Apply" at bounding box center [446, 224] width 48 height 19
click at [433, 237] on div "Apply on the donor's site Keep this open to copy and paste in your information.…" at bounding box center [446, 205] width 382 height 227
click at [437, 224] on link "Apply" at bounding box center [446, 224] width 48 height 19
